Goal: Task Accomplishment & Management: Manage account settings

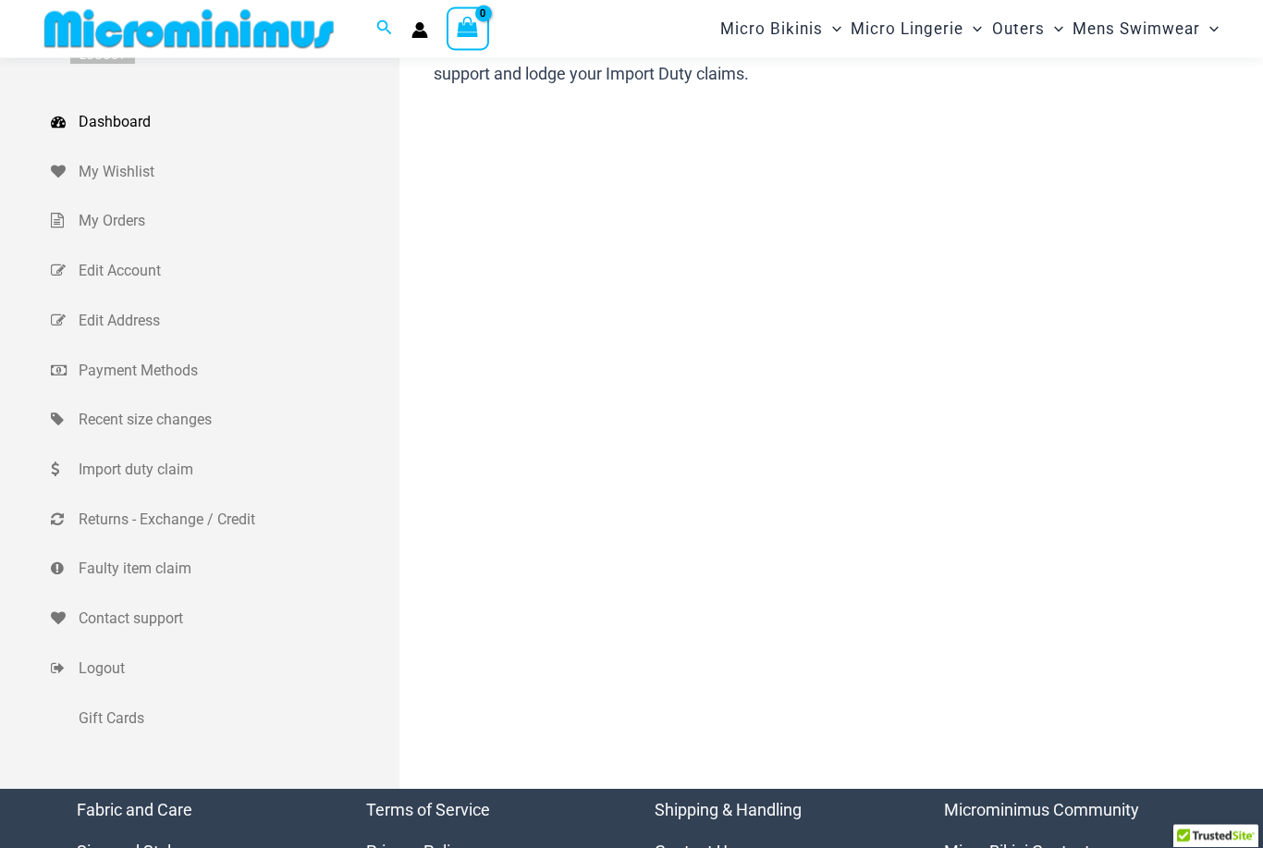
scroll to position [77, 0]
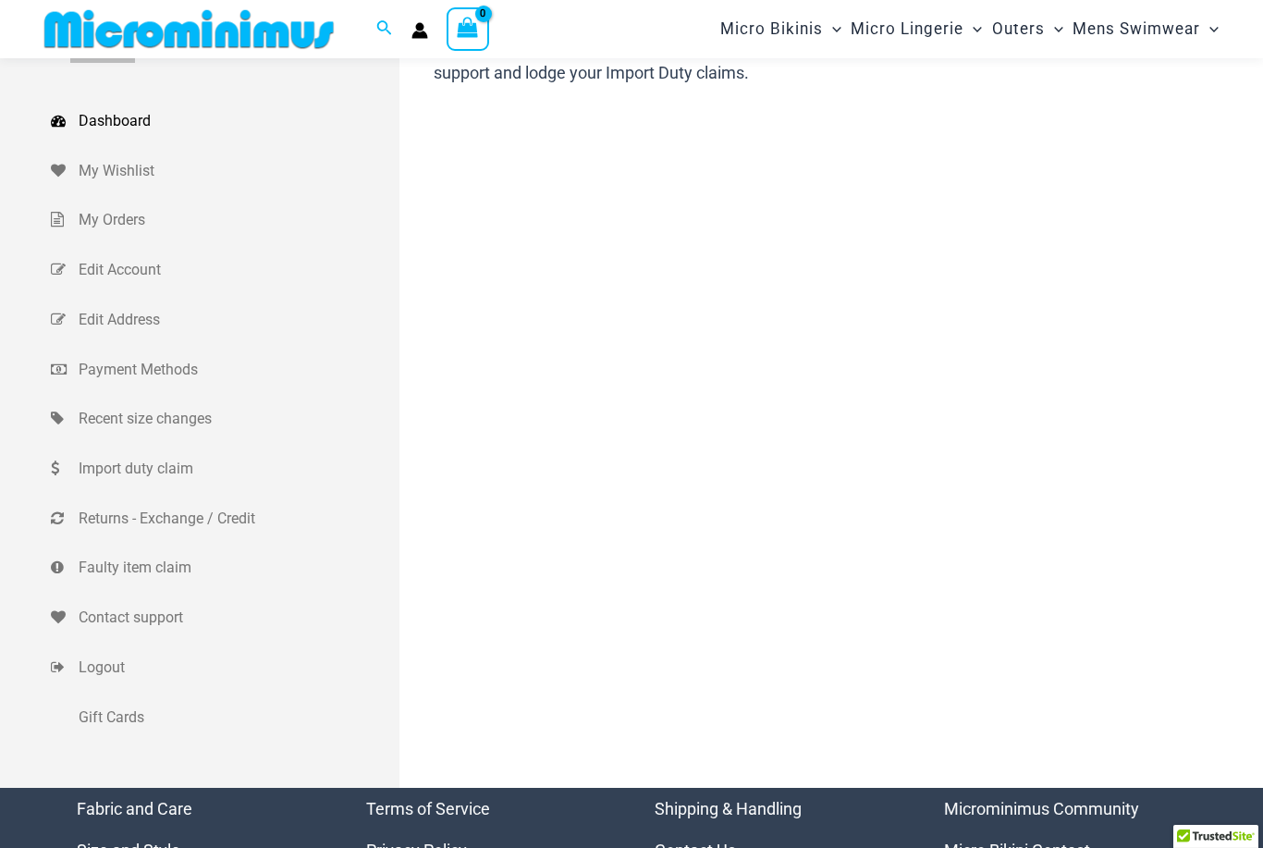
click at [154, 525] on span "Returns - Exchange / Credit" at bounding box center [237, 519] width 316 height 28
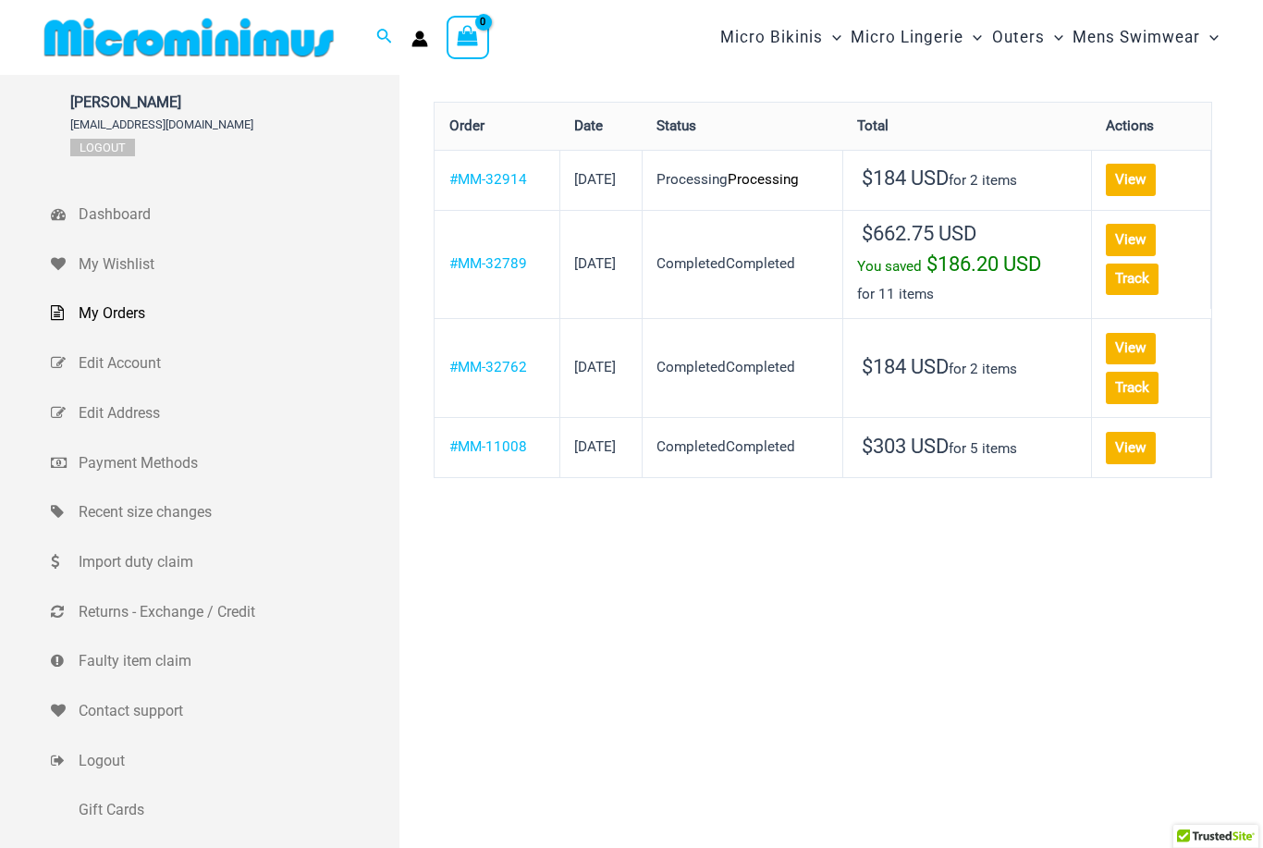
click at [1112, 256] on link "View" at bounding box center [1130, 240] width 49 height 32
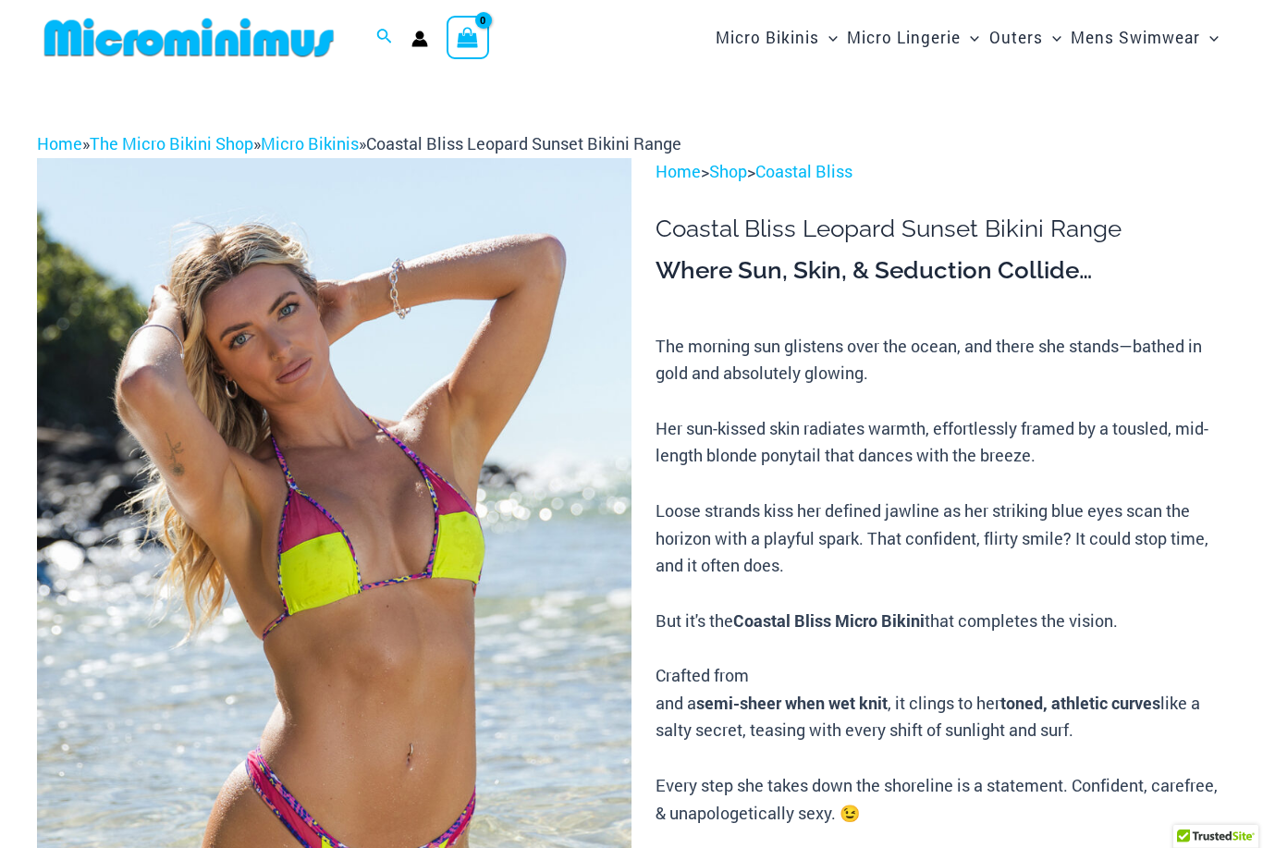
click at [1116, 237] on h1 "Coastal Bliss Leopard Sunset Bikini Range" at bounding box center [941, 229] width 571 height 29
click at [1108, 225] on h1 "Coastal Bliss Leopard Sunset Bikini Range" at bounding box center [941, 229] width 571 height 29
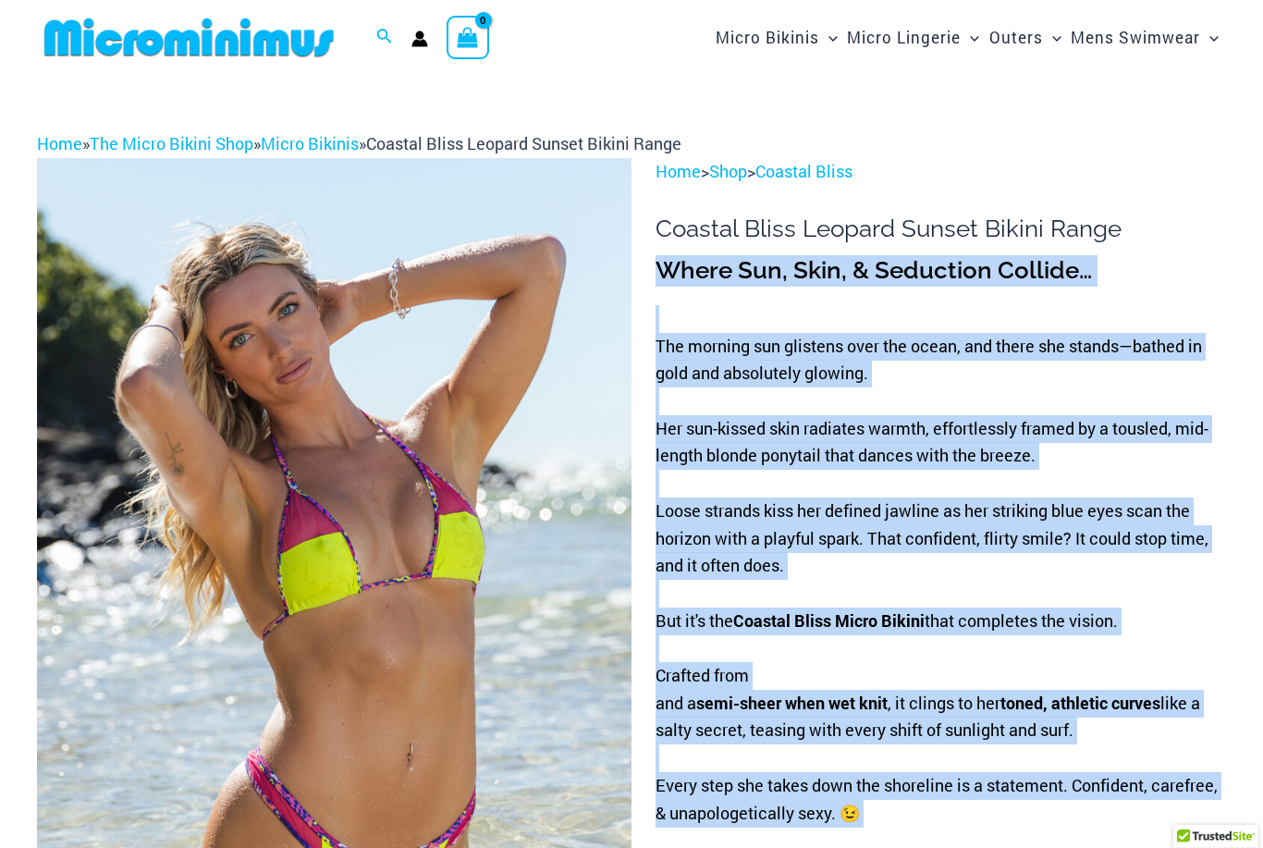
click at [1082, 161] on p "Home > Shop > Coastal Bliss" at bounding box center [941, 172] width 571 height 28
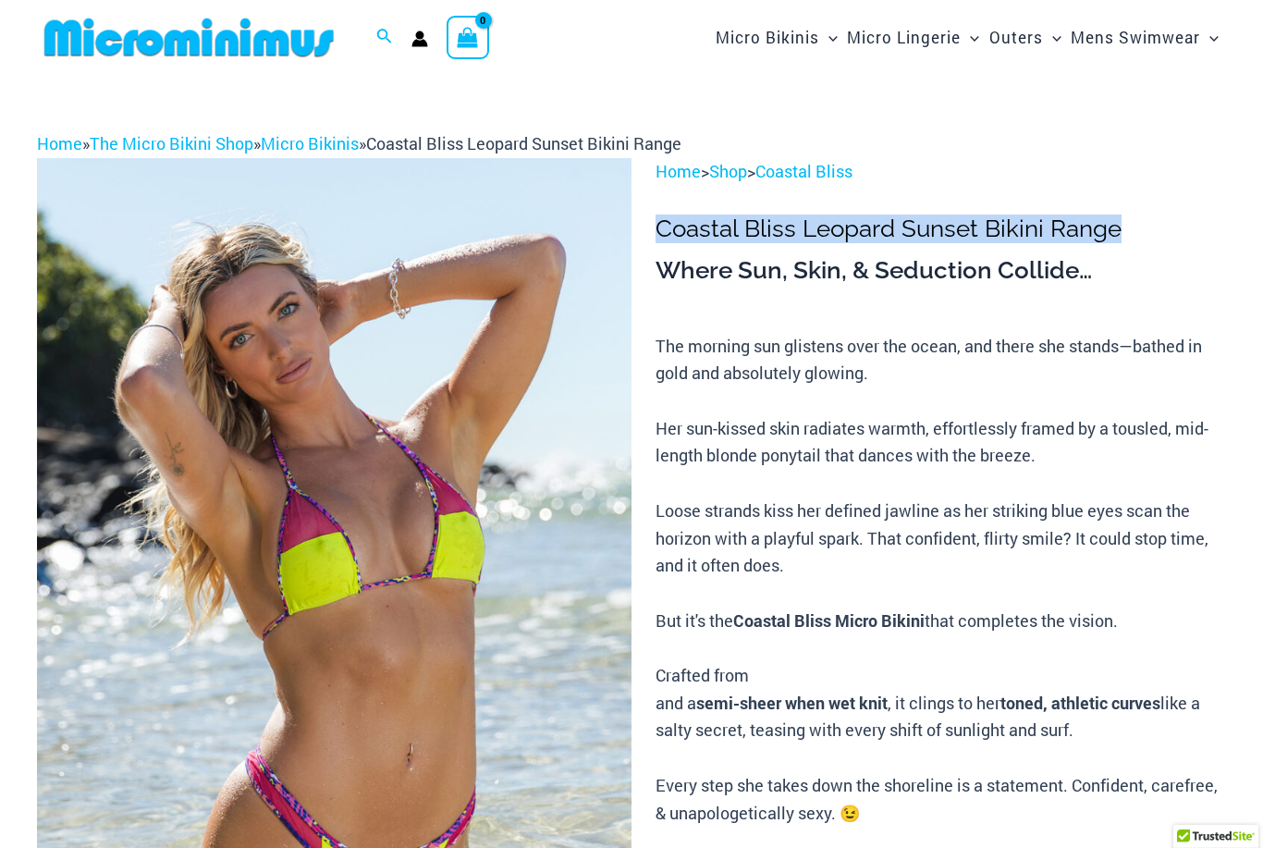
copy h1 "Coastal Bliss Leopard Sunset Bikini Range"
